Goal: Information Seeking & Learning: Find specific fact

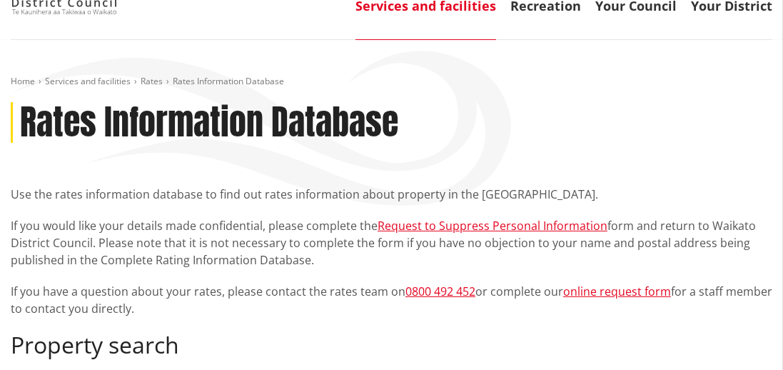
scroll to position [69, 0]
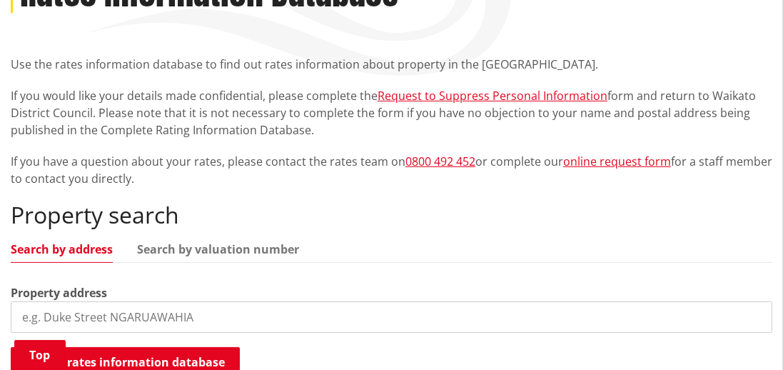
click at [250, 320] on input "search" at bounding box center [391, 316] width 761 height 31
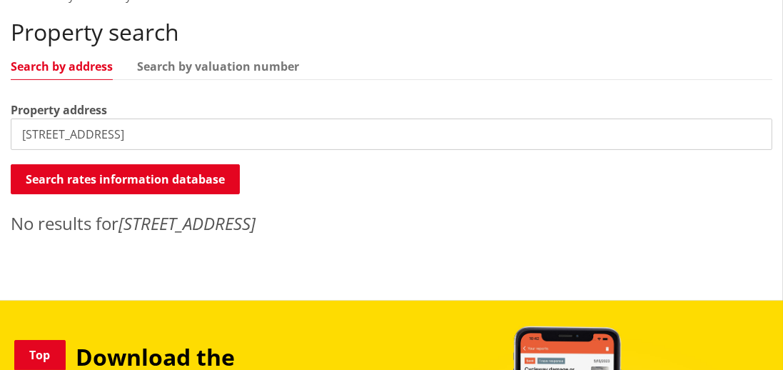
scroll to position [421, 0]
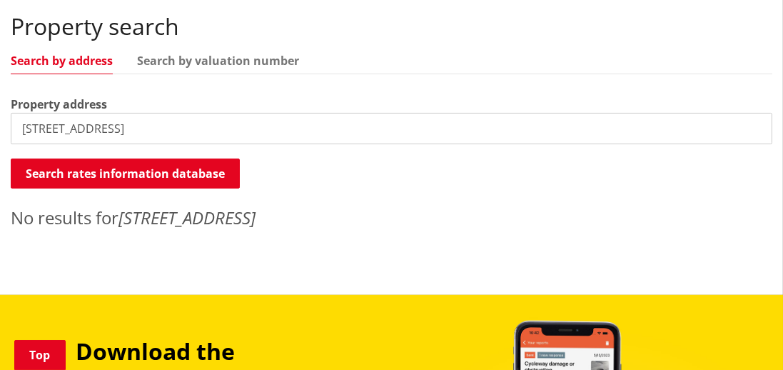
click at [258, 121] on input "230 waerenga road" at bounding box center [391, 128] width 761 height 31
click at [49, 130] on input "230 waerenga road te kauwhata" at bounding box center [391, 128] width 761 height 31
click at [45, 131] on input "230 waerenga road te kauwhata" at bounding box center [391, 128] width 761 height 31
type input "waerenga road te kauwhata"
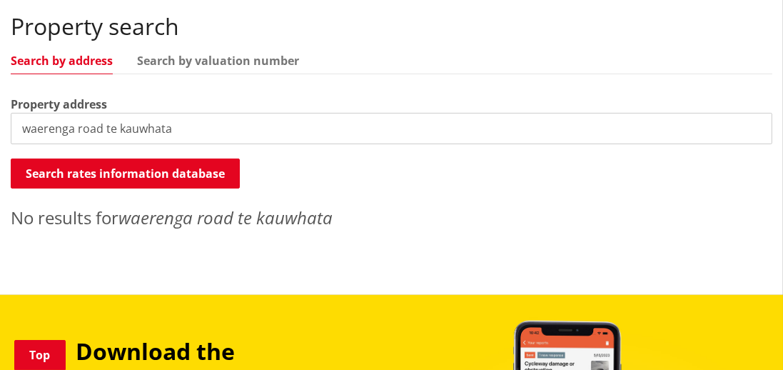
click at [756, 130] on input "waerenga road te kauwhata" at bounding box center [391, 128] width 761 height 31
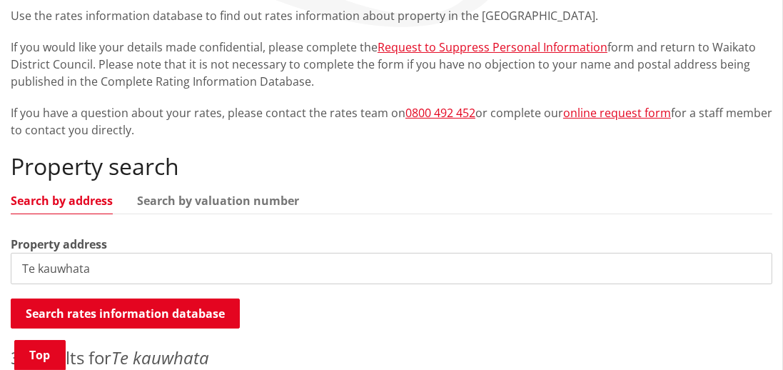
scroll to position [280, 0]
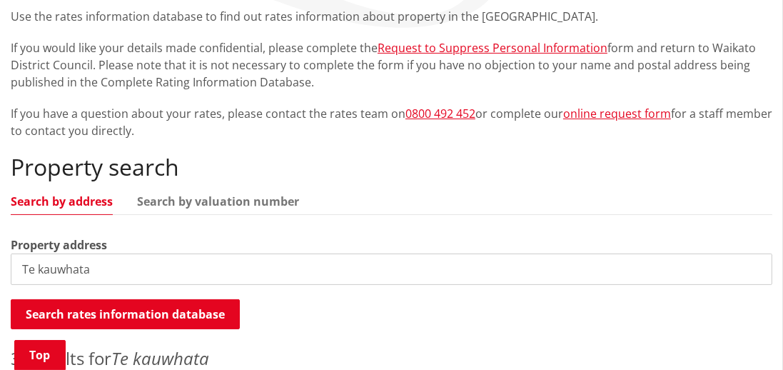
click at [26, 271] on input "Te kauwhata" at bounding box center [391, 268] width 761 height 31
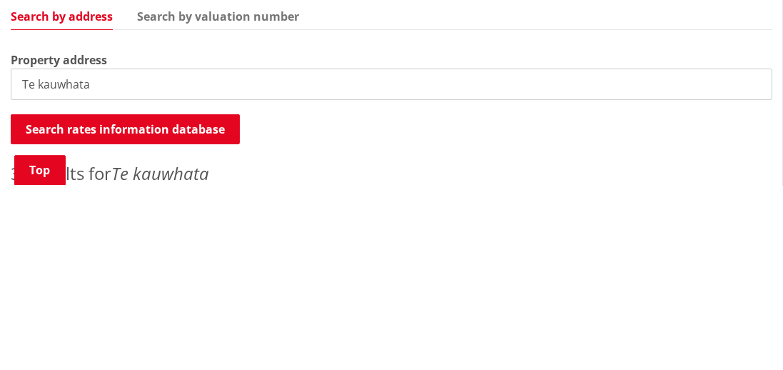
click at [14, 272] on input "Te kauwhata" at bounding box center [391, 268] width 761 height 31
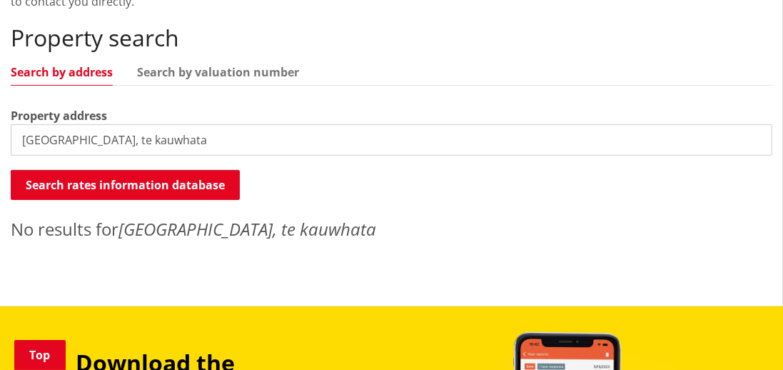
scroll to position [410, 0]
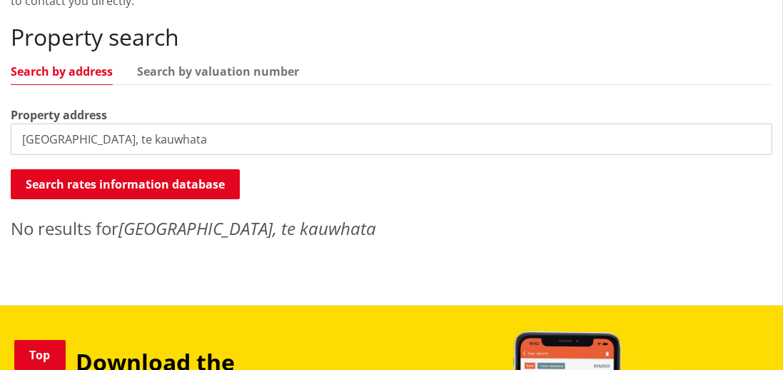
click at [223, 133] on input "Waerenga road, te kauwhata" at bounding box center [391, 138] width 761 height 31
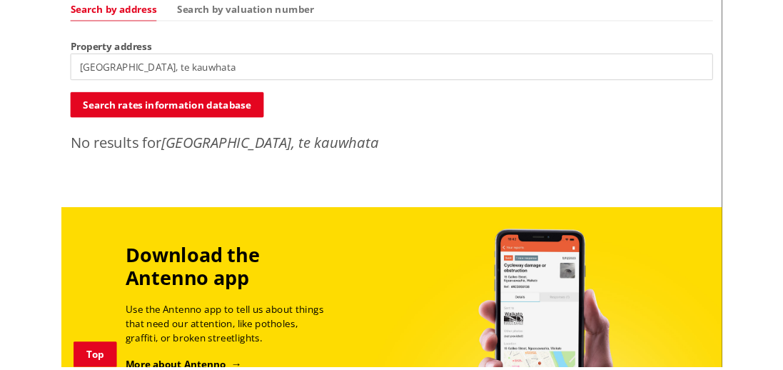
scroll to position [467, 0]
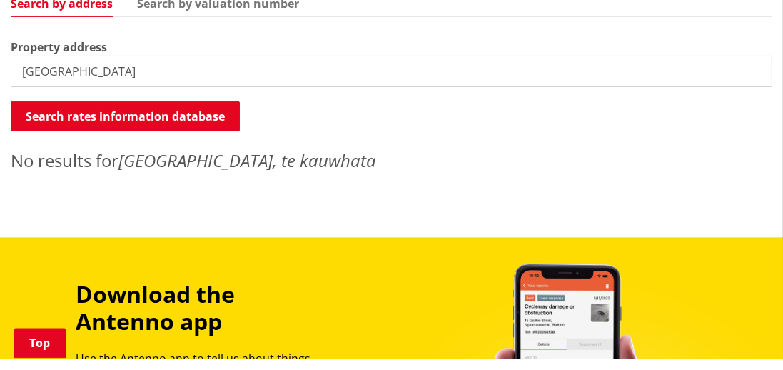
type input "Waerenga road"
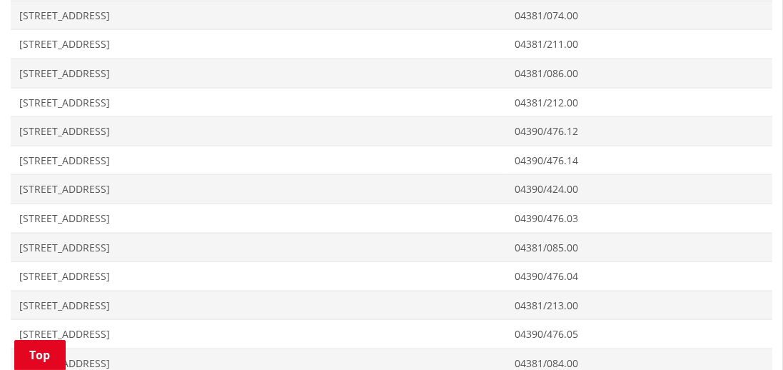
scroll to position [2077, 0]
click at [143, 213] on span "229 Waerenga Road TE KAUWHATA" at bounding box center [258, 220] width 478 height 14
click at [36, 266] on span "Address 235 Waerenga Road WAERENGA" at bounding box center [258, 277] width 495 height 29
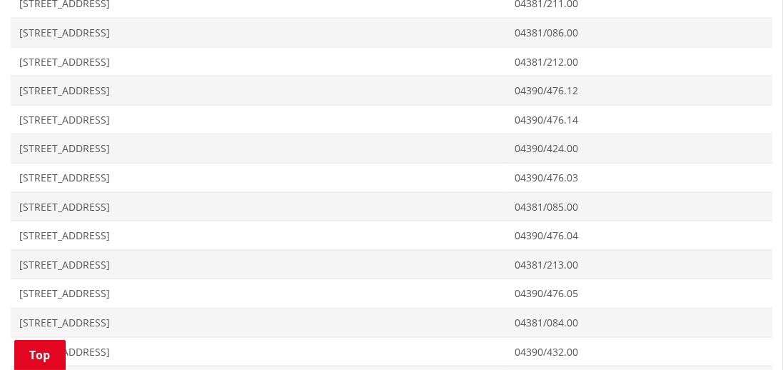
scroll to position [2145, 0]
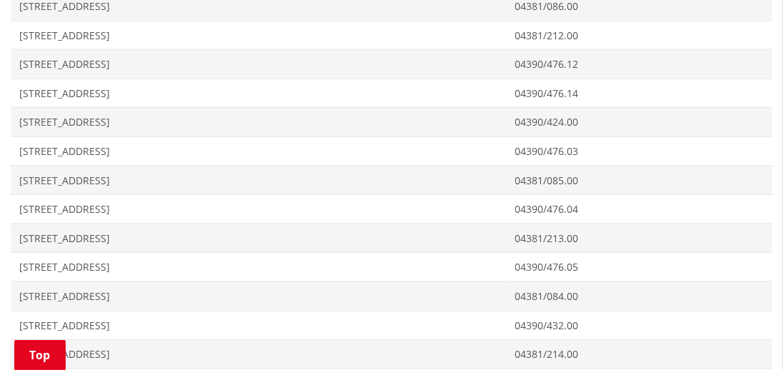
click at [30, 115] on span "228 Waerenga Road TE KAUWHATA" at bounding box center [258, 122] width 478 height 14
click at [30, 144] on span "229 Waerenga Road TE KAUWHATA" at bounding box center [258, 151] width 478 height 14
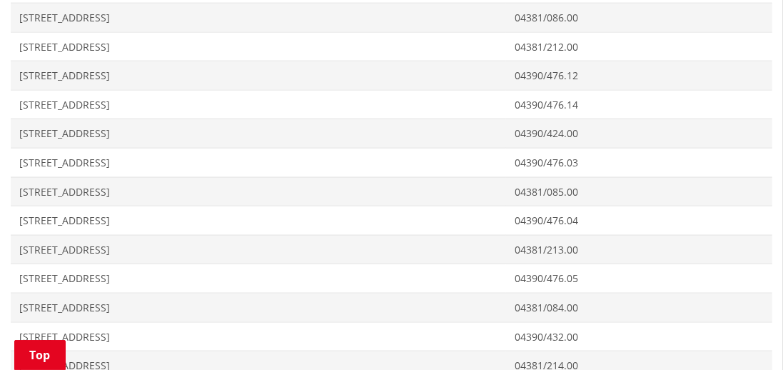
click at [26, 209] on span "Address 235 Waerenga Road WAERENGA" at bounding box center [258, 220] width 495 height 29
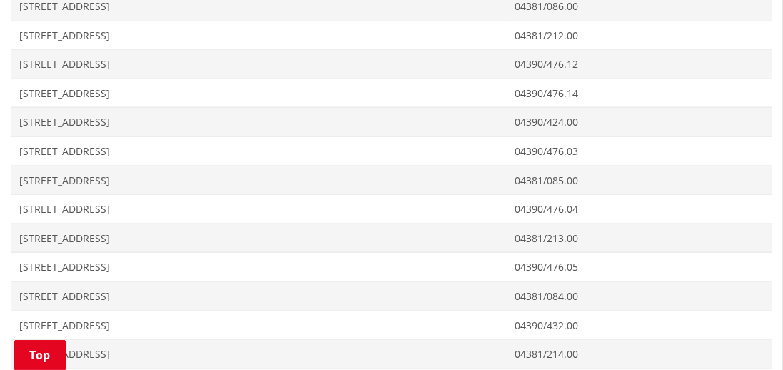
scroll to position [2202, 0]
click at [33, 283] on span "Address 26 Waerenga Road TE KAUWHATA" at bounding box center [258, 297] width 495 height 29
click at [31, 261] on span "258 Waerenga Road TE KAUWHATA" at bounding box center [258, 268] width 478 height 14
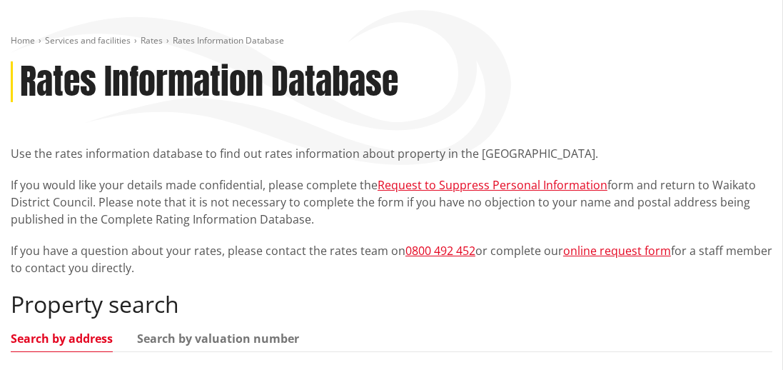
scroll to position [148, 0]
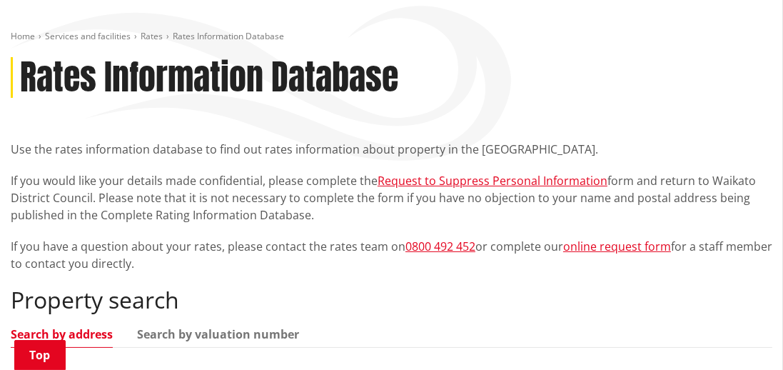
click at [568, 304] on h2 "Property search" at bounding box center [391, 299] width 761 height 27
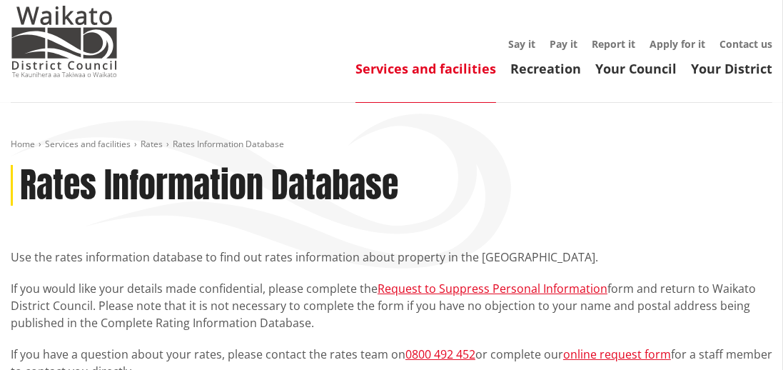
scroll to position [36, 0]
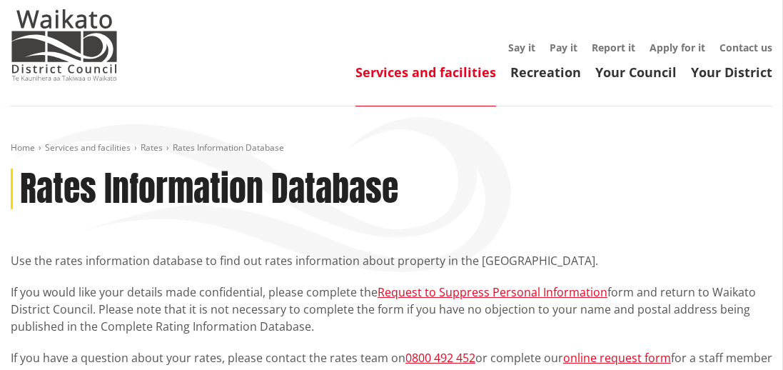
click at [35, 62] on img at bounding box center [64, 44] width 107 height 71
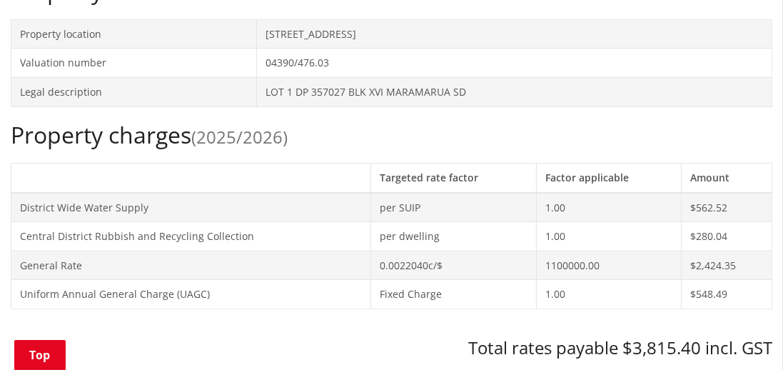
scroll to position [507, 0]
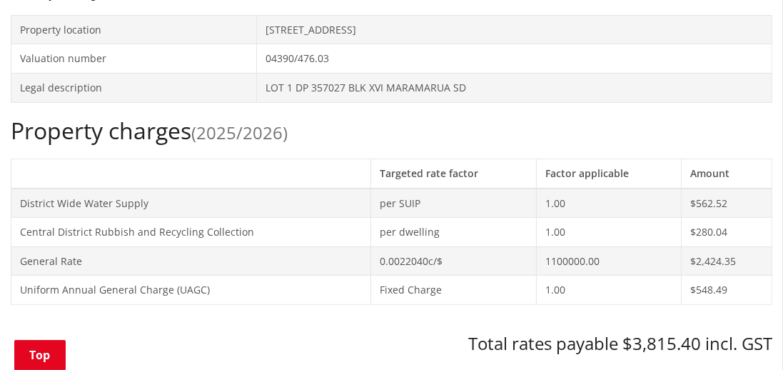
click at [298, 285] on td "Uniform Annual General Charge (UAGC)" at bounding box center [191, 289] width 360 height 29
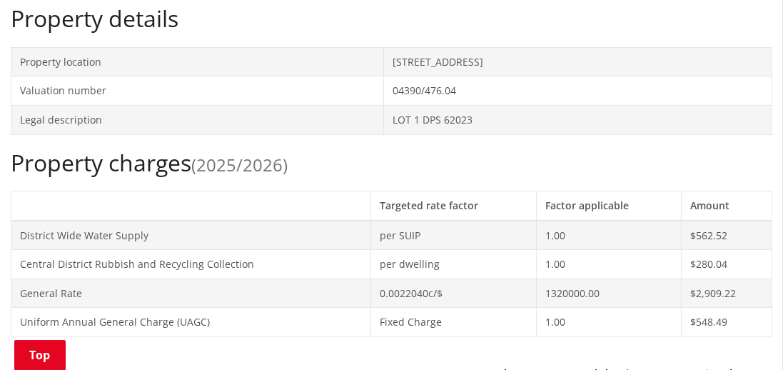
scroll to position [476, 0]
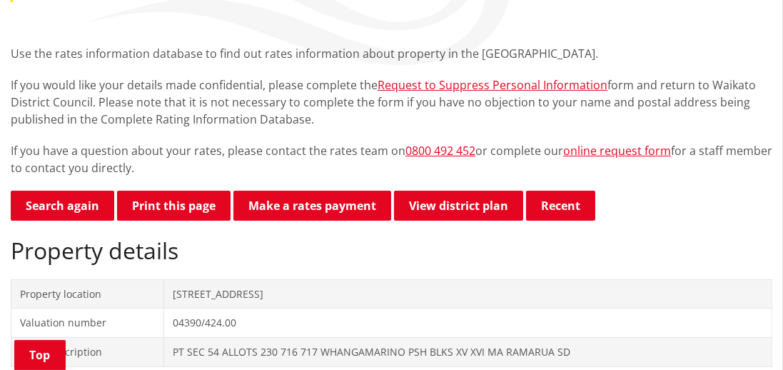
scroll to position [235, 0]
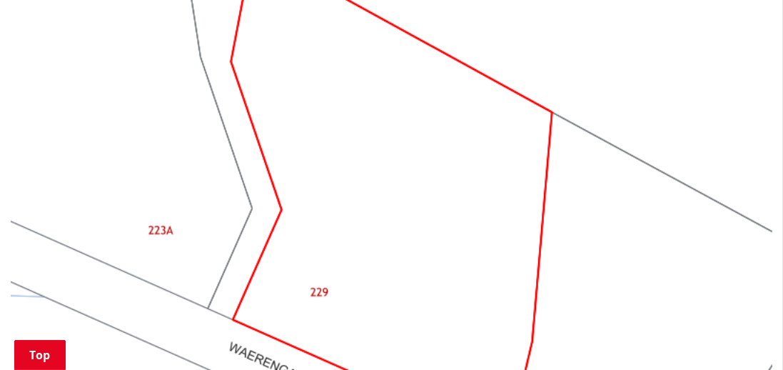
scroll to position [1327, 0]
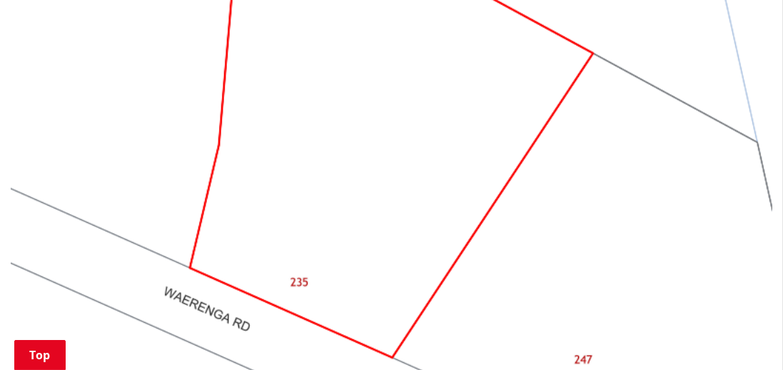
scroll to position [1409, 0]
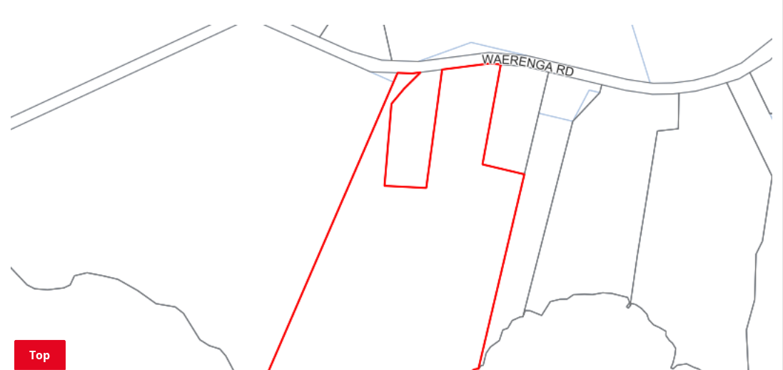
scroll to position [1206, 0]
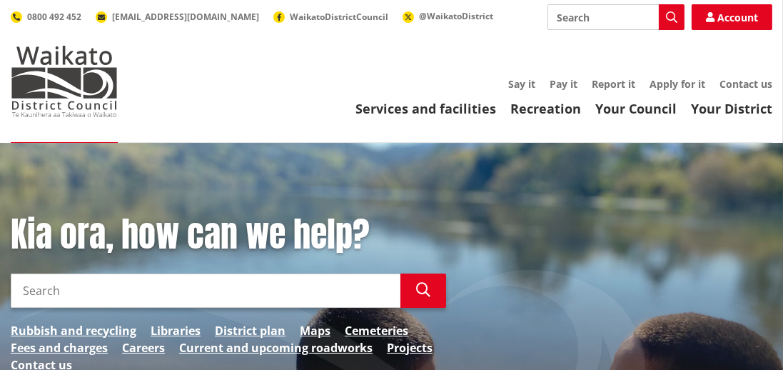
click at [572, 292] on div "Kia ora, how can we help? Search Search Rubbish and recycling Libraries Distric…" at bounding box center [391, 300] width 783 height 173
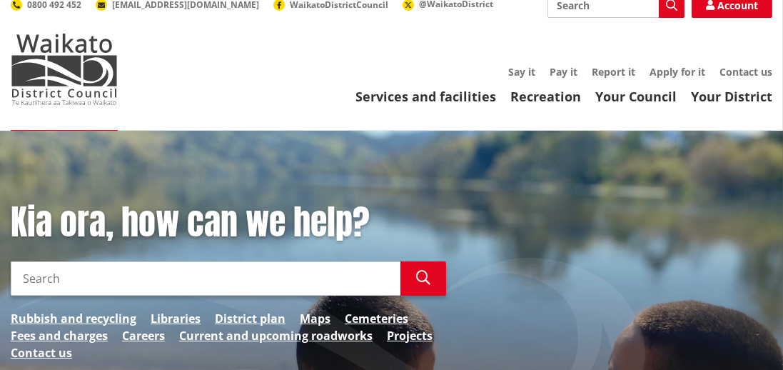
click at [421, 103] on link "Services and facilities" at bounding box center [425, 96] width 141 height 17
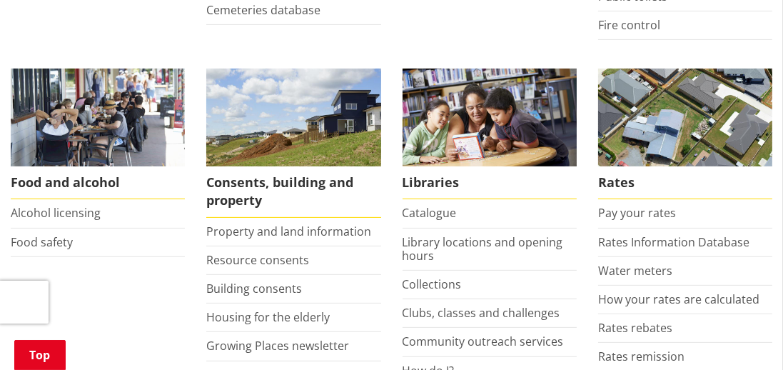
scroll to position [527, 0]
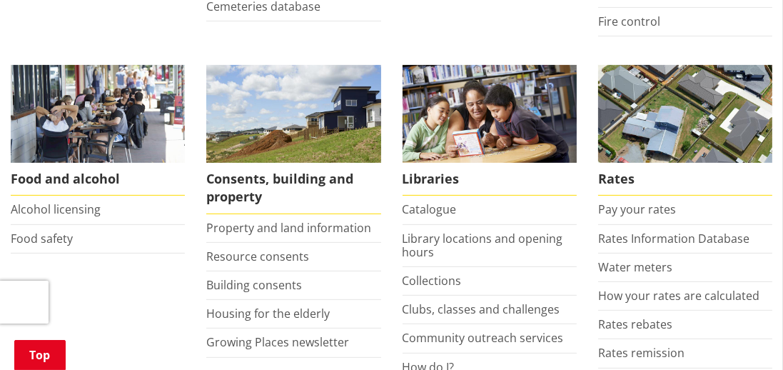
click at [318, 228] on link "Property and land information" at bounding box center [288, 228] width 165 height 16
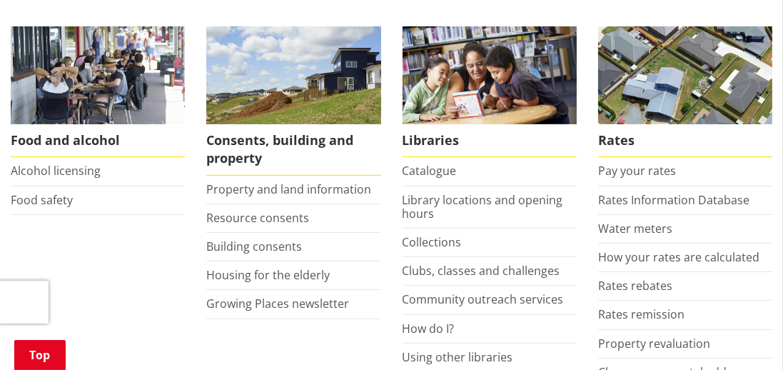
scroll to position [595, 0]
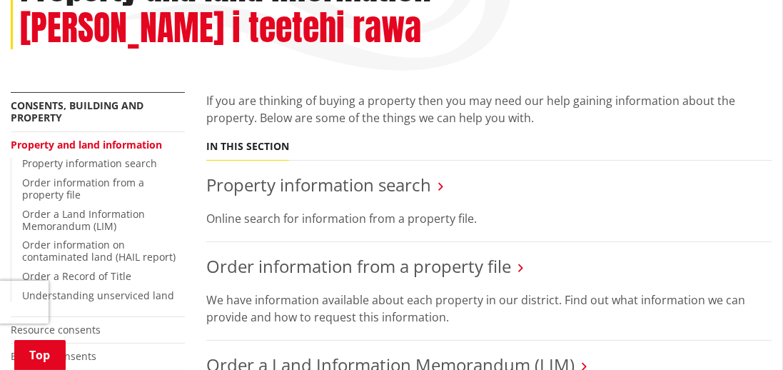
scroll to position [243, 0]
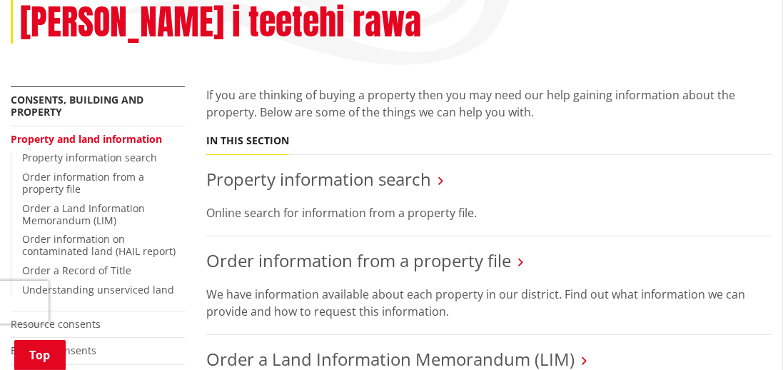
click at [358, 167] on link "Property information search" at bounding box center [318, 179] width 225 height 24
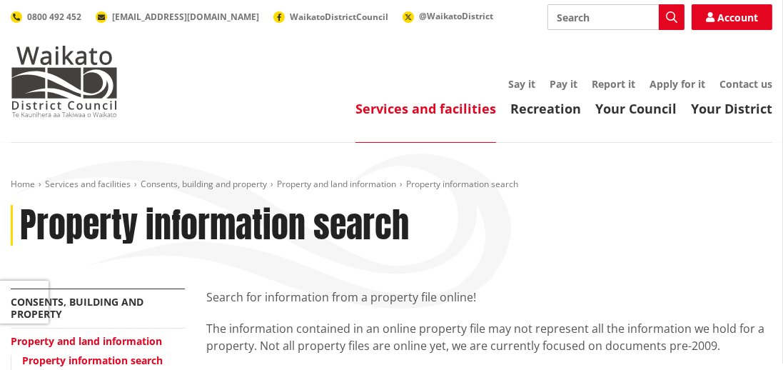
click at [552, 275] on div "Home Services and facilities Consents, building and property Property and land …" at bounding box center [391, 233] width 783 height 110
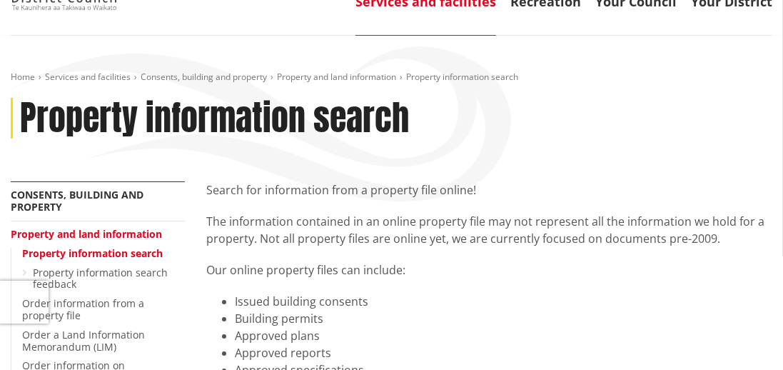
scroll to position [107, 0]
click at [24, 233] on link "Property and land information" at bounding box center [86, 234] width 151 height 14
